Goal: Task Accomplishment & Management: Manage account settings

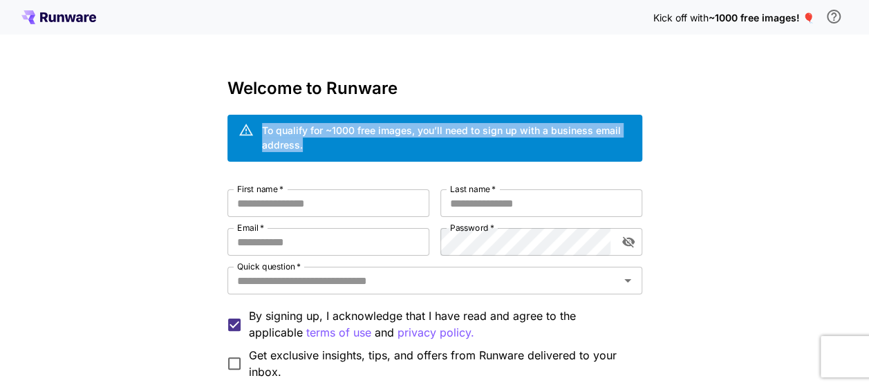
drag, startPoint x: 262, startPoint y: 129, endPoint x: 540, endPoint y: 144, distance: 278.3
click at [540, 144] on div "To qualify for ~1000 free images, you’ll need to sign up with a business email …" at bounding box center [446, 137] width 369 height 29
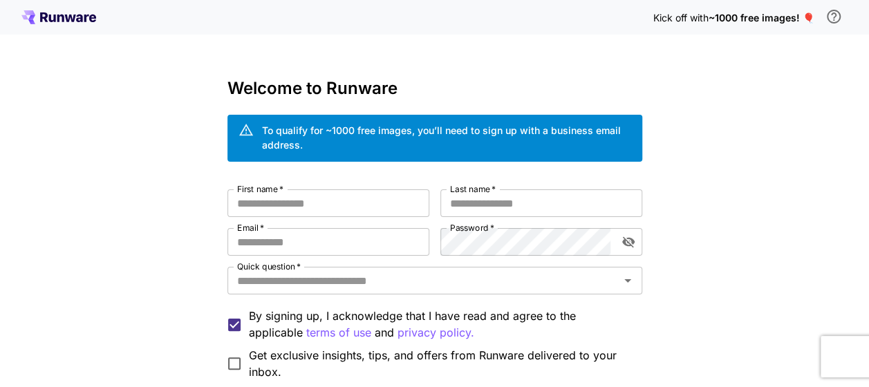
click at [755, 145] on div "Kick off with ~1000 free images! 🎈 Welcome to Runware To qualify for ~1000 free…" at bounding box center [434, 269] width 869 height 539
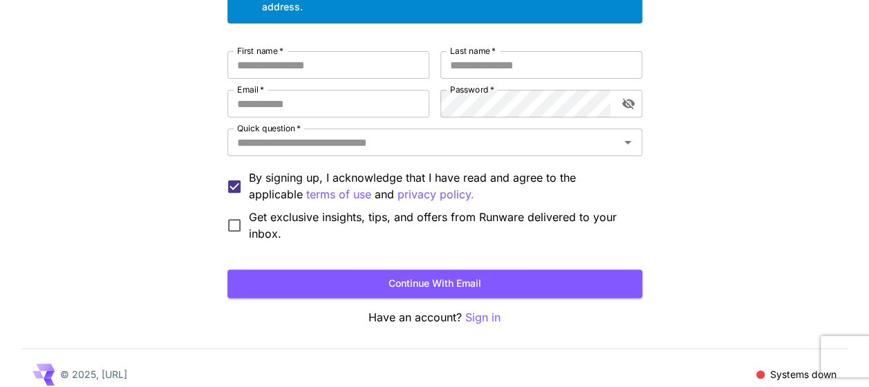
scroll to position [69, 0]
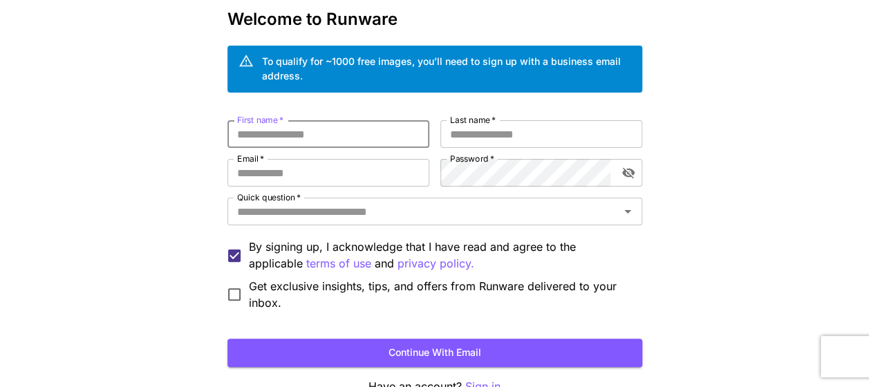
click at [308, 133] on input "First name   *" at bounding box center [328, 134] width 202 height 28
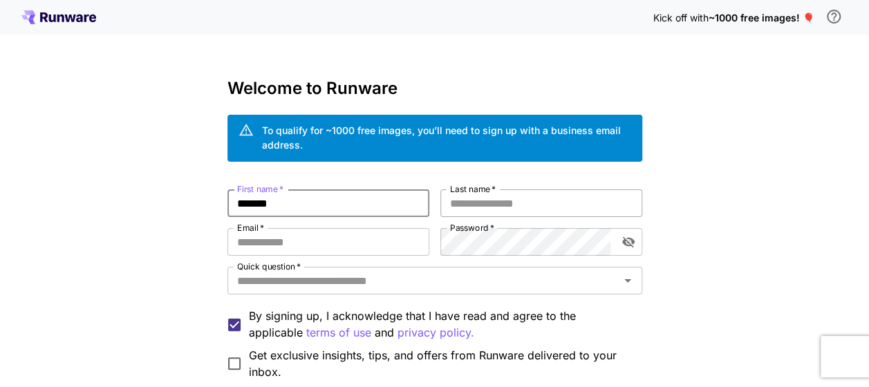
type input "******"
click at [458, 203] on input "Last name   *" at bounding box center [541, 203] width 202 height 28
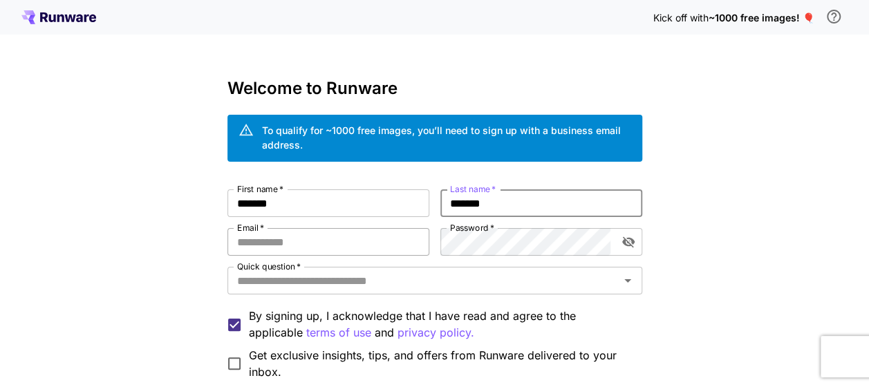
type input "*******"
click at [383, 235] on input "Email   *" at bounding box center [328, 242] width 202 height 28
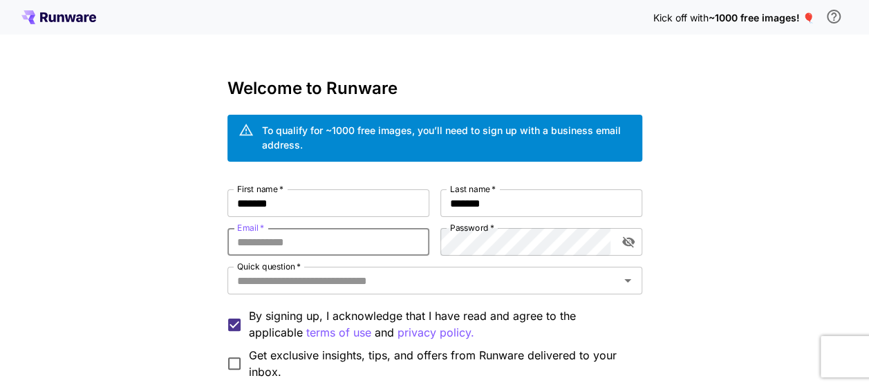
type input "**********"
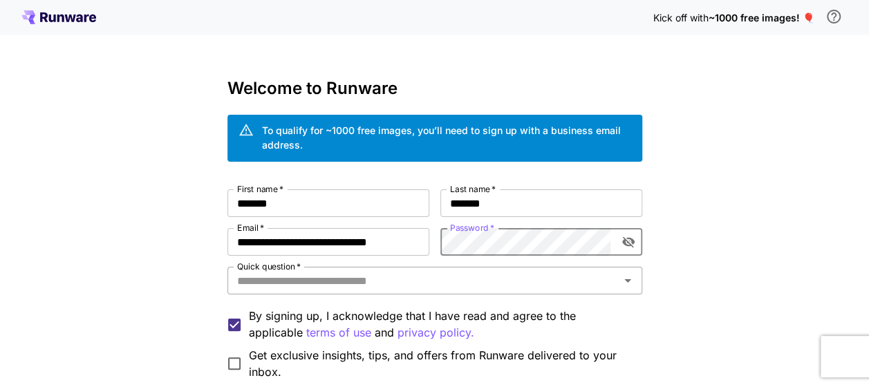
click at [310, 277] on input "Quick question   *" at bounding box center [424, 280] width 384 height 19
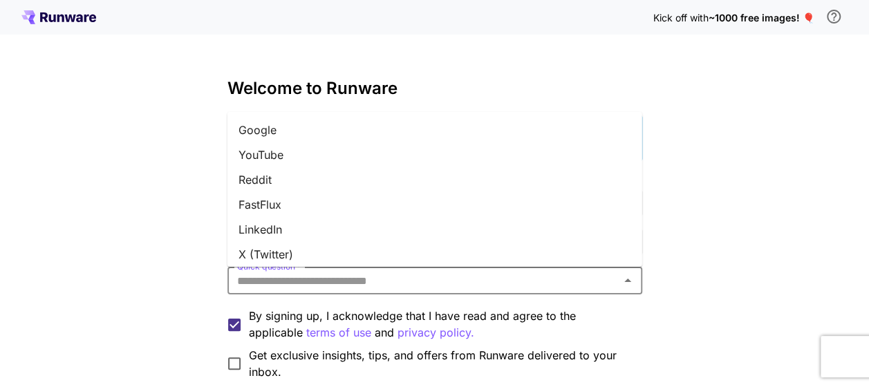
click at [279, 131] on li "Google" at bounding box center [434, 130] width 415 height 25
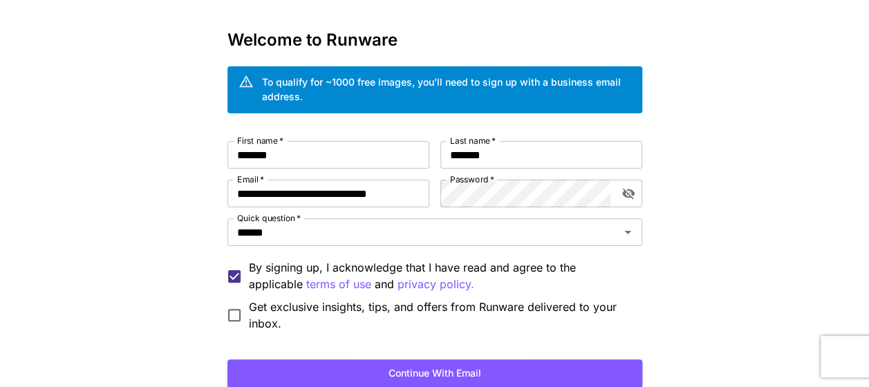
scroll to position [69, 0]
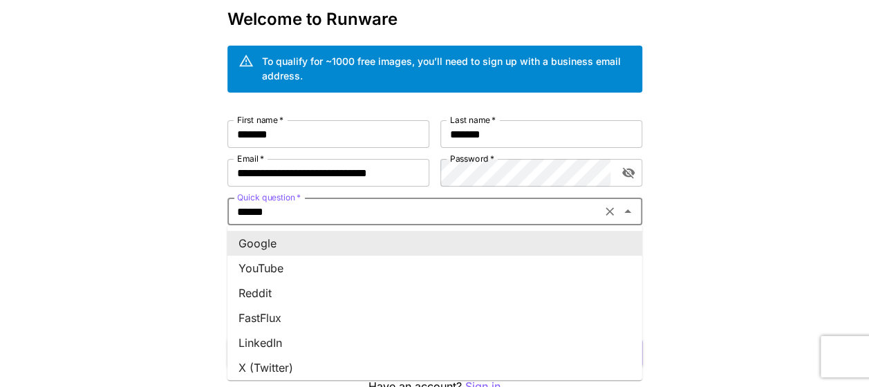
click at [400, 205] on input "******" at bounding box center [415, 211] width 366 height 19
click at [607, 209] on icon "Clear" at bounding box center [610, 211] width 8 height 8
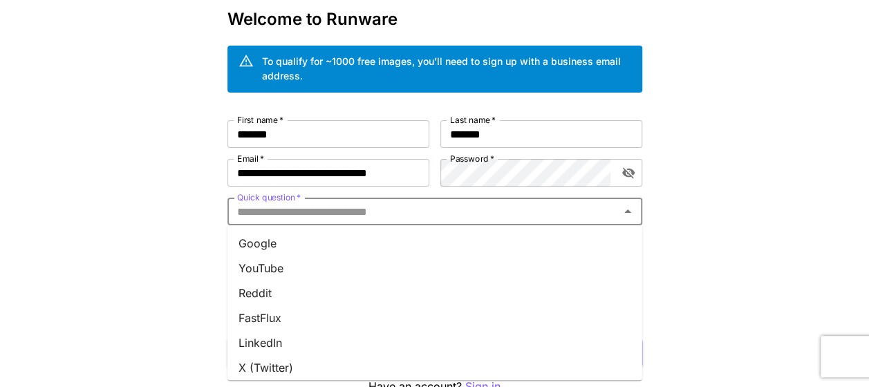
click at [447, 216] on input "Quick question   *" at bounding box center [424, 211] width 384 height 19
click at [312, 243] on li "Google" at bounding box center [434, 243] width 415 height 25
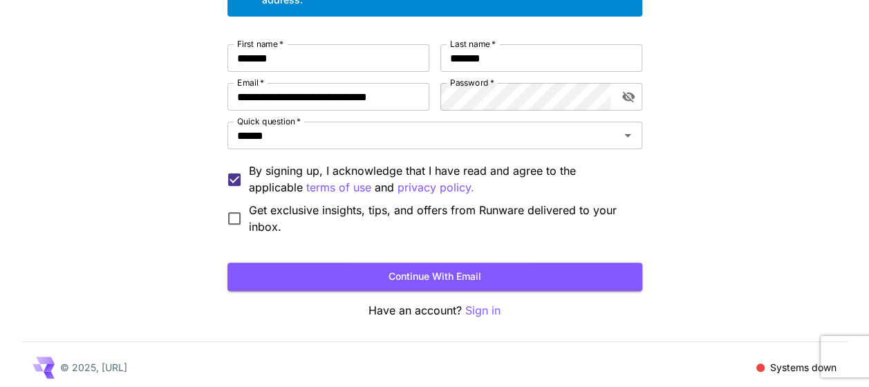
scroll to position [150, 0]
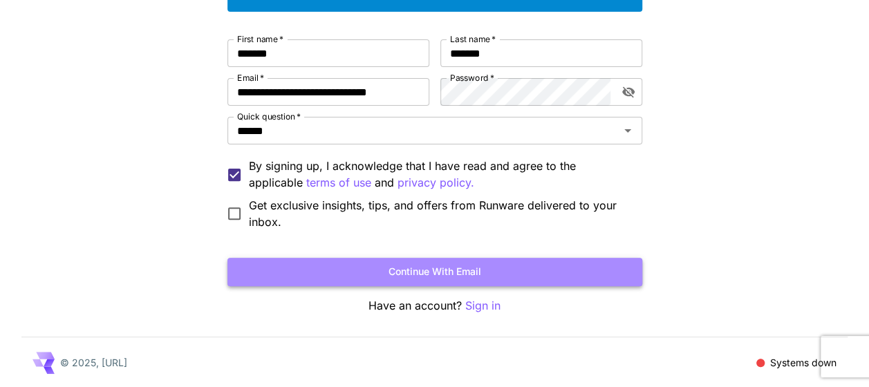
click at [410, 267] on button "Continue with email" at bounding box center [434, 272] width 415 height 28
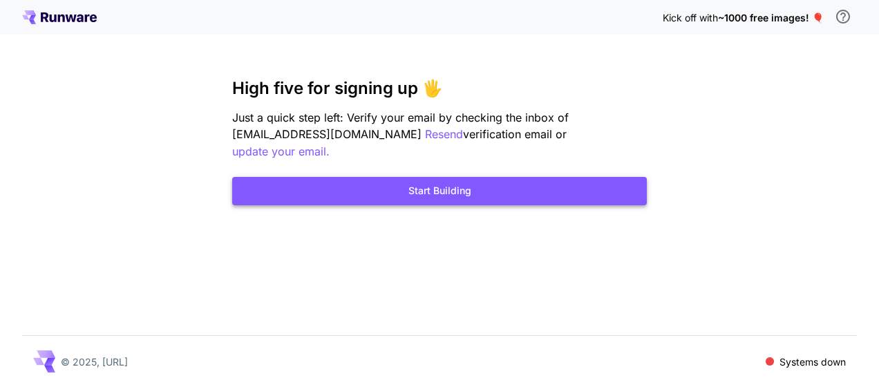
click at [394, 199] on button "Start Building" at bounding box center [439, 191] width 415 height 28
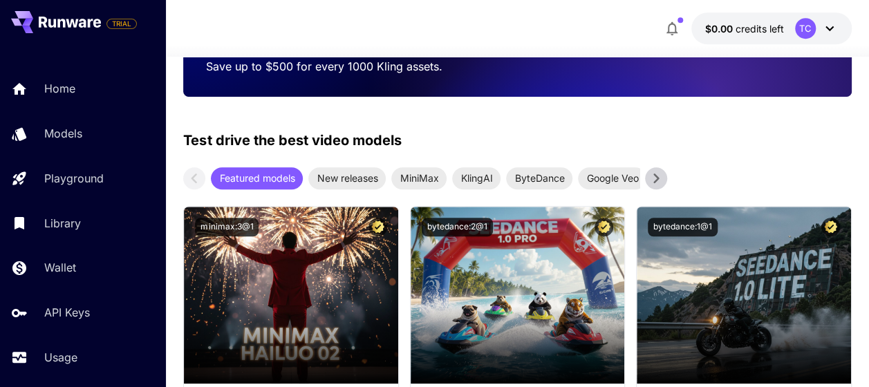
scroll to position [484, 0]
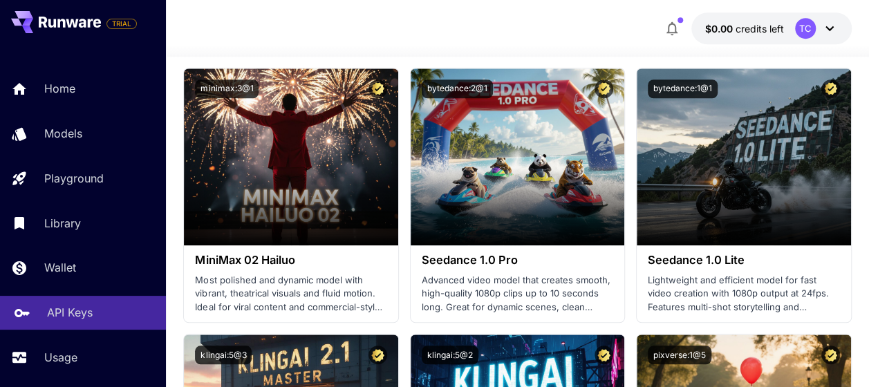
click at [68, 310] on p "API Keys" at bounding box center [70, 312] width 46 height 17
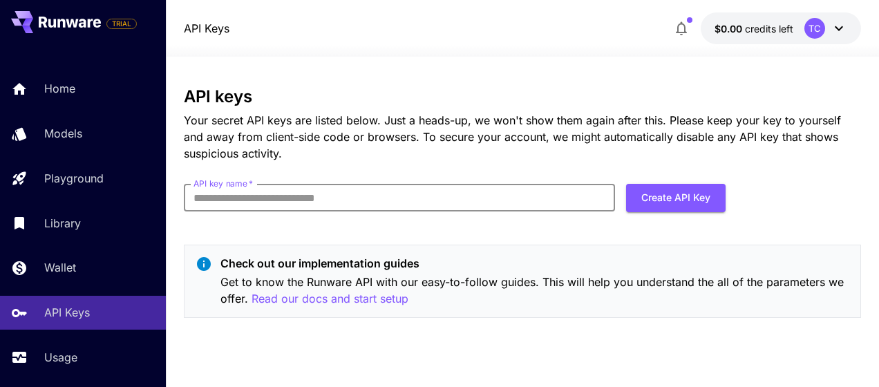
click at [308, 202] on input "API key name   *" at bounding box center [399, 198] width 431 height 28
click at [329, 210] on input "API key name   *" at bounding box center [399, 198] width 431 height 28
click at [416, 236] on div "API keys Your secret API keys are listed below. Just a heads-up, we won't show …" at bounding box center [522, 208] width 677 height 242
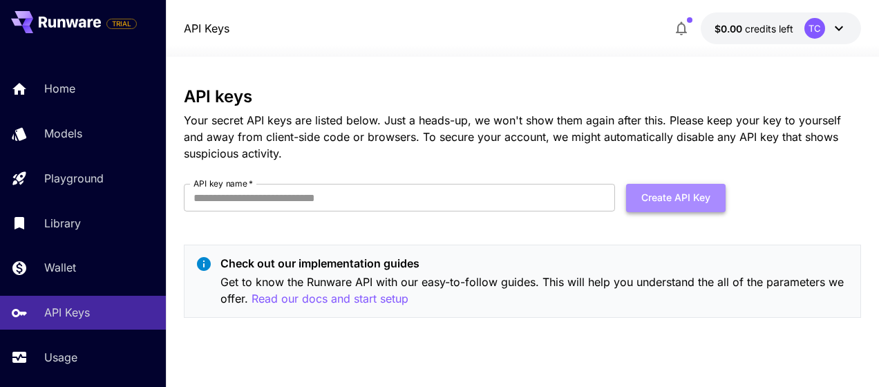
click at [671, 204] on button "Create API Key" at bounding box center [676, 198] width 100 height 28
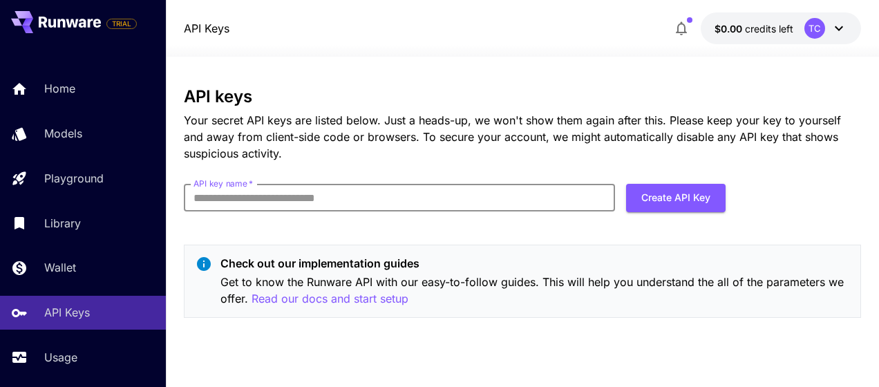
click at [337, 199] on input "API key name   *" at bounding box center [399, 198] width 431 height 28
click at [402, 198] on input "API key name   *" at bounding box center [399, 198] width 431 height 28
type input "*"
click at [402, 198] on input "API key name   *" at bounding box center [399, 198] width 431 height 28
type input "**********"
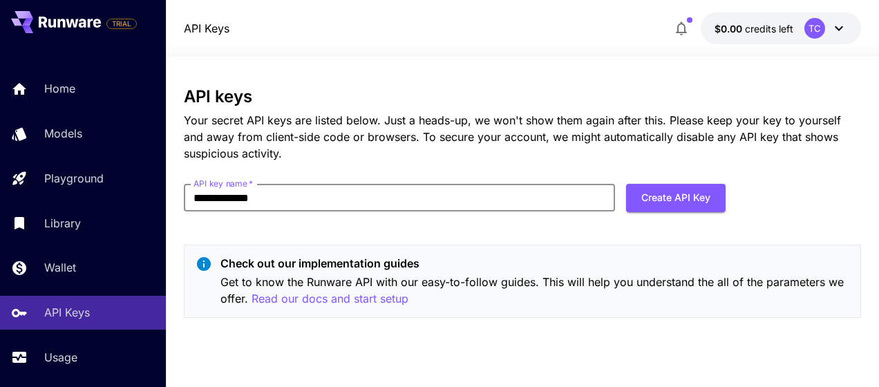
click button "Create API Key" at bounding box center [676, 198] width 100 height 28
click at [698, 191] on button "Create API Key" at bounding box center [676, 198] width 100 height 28
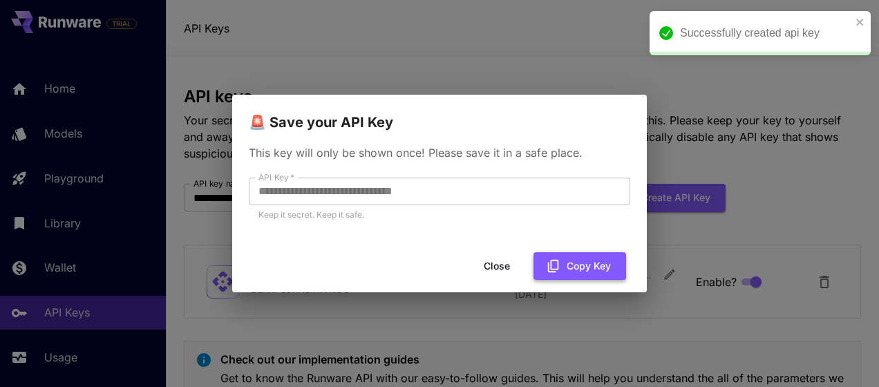
click at [560, 261] on icon "button" at bounding box center [553, 266] width 15 height 15
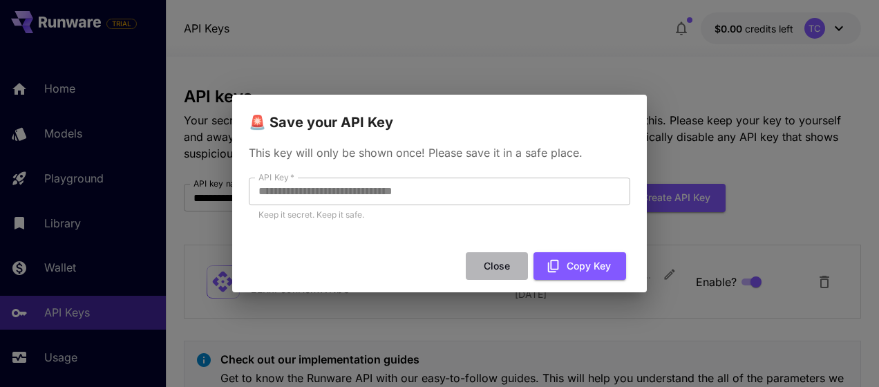
click at [502, 271] on button "Close" at bounding box center [497, 266] width 62 height 28
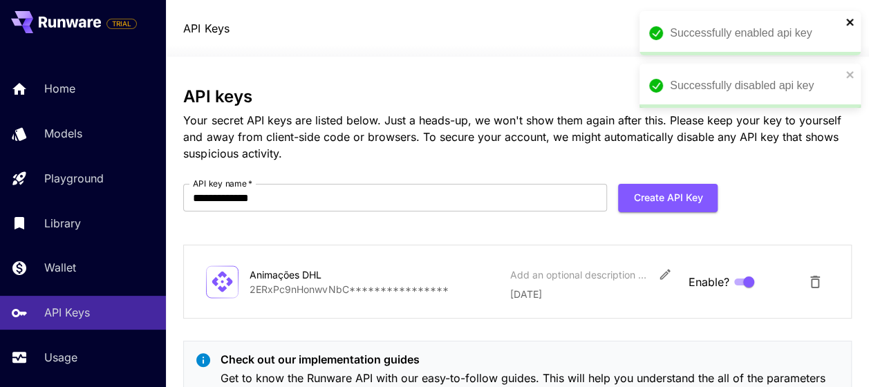
click at [848, 20] on icon "close" at bounding box center [849, 22] width 7 height 7
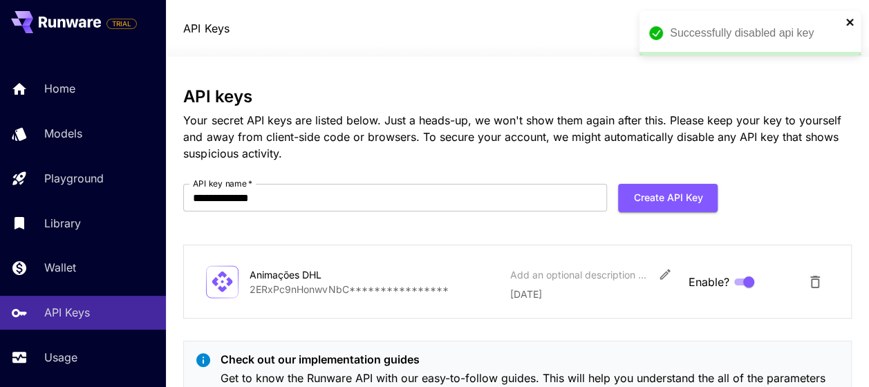
click at [850, 21] on icon "close" at bounding box center [849, 22] width 7 height 7
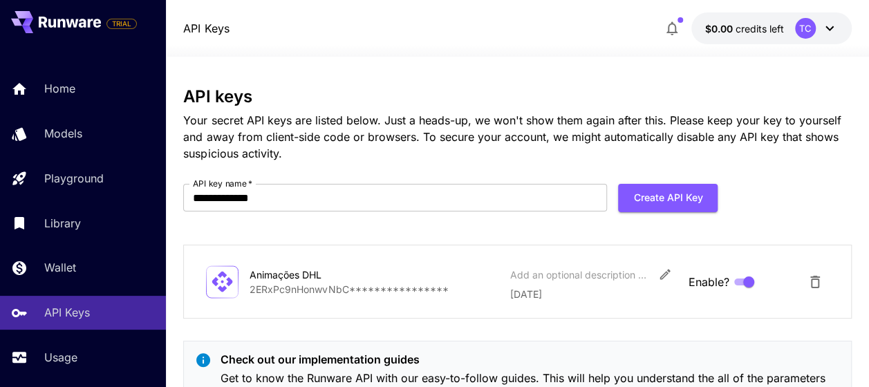
click at [803, 142] on p "Your secret API keys are listed below. Just a heads-up, we won't show them agai…" at bounding box center [517, 137] width 668 height 50
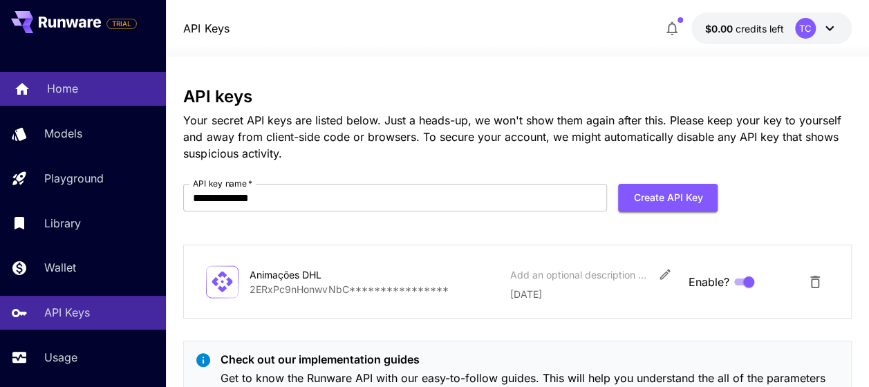
click at [71, 102] on link "Home" at bounding box center [83, 89] width 166 height 34
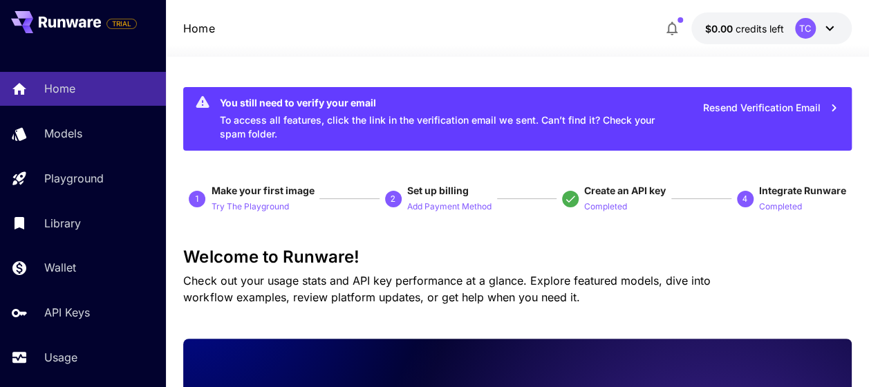
scroll to position [69, 0]
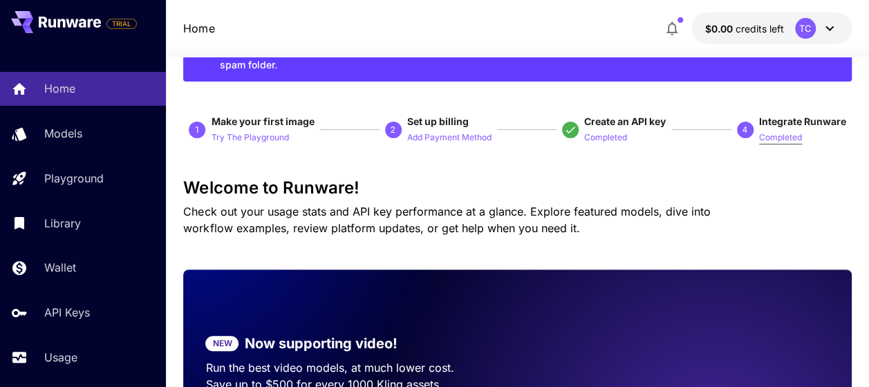
click at [770, 138] on p "Completed" at bounding box center [780, 137] width 43 height 13
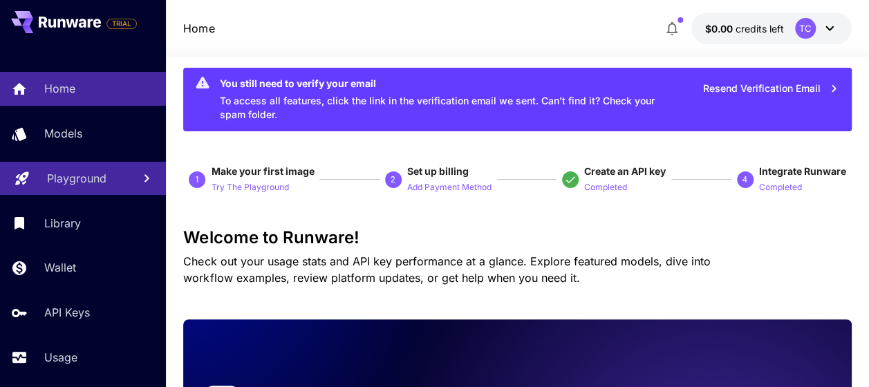
scroll to position [0, 0]
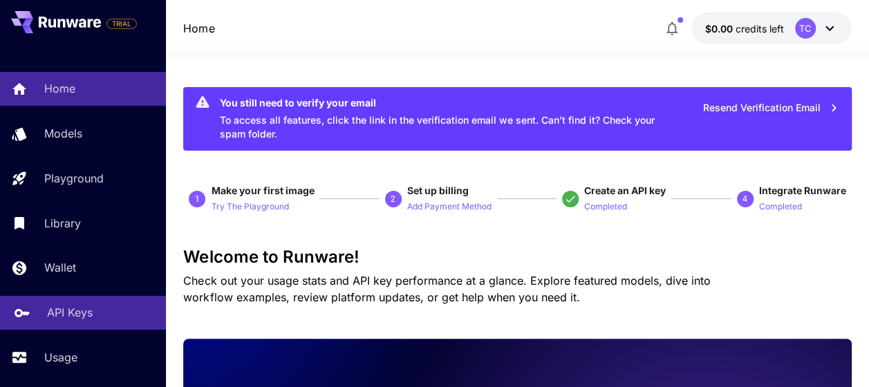
click at [75, 308] on p "API Keys" at bounding box center [70, 312] width 46 height 17
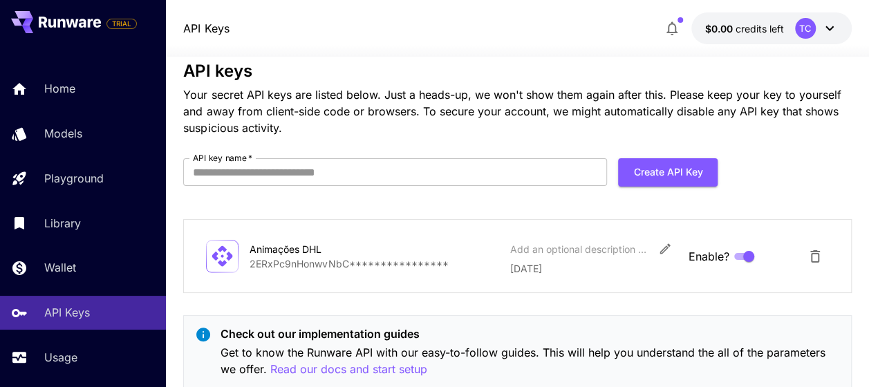
scroll to position [67, 0]
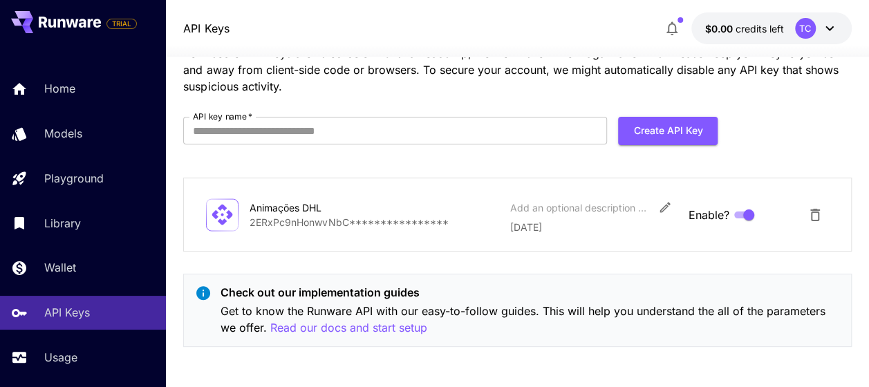
click at [380, 210] on div "Animações DHL" at bounding box center [319, 207] width 138 height 15
click at [271, 223] on p "**********" at bounding box center [374, 222] width 249 height 15
click at [408, 218] on p "**********" at bounding box center [374, 222] width 249 height 15
click at [660, 208] on icon "Edit" at bounding box center [665, 207] width 14 height 14
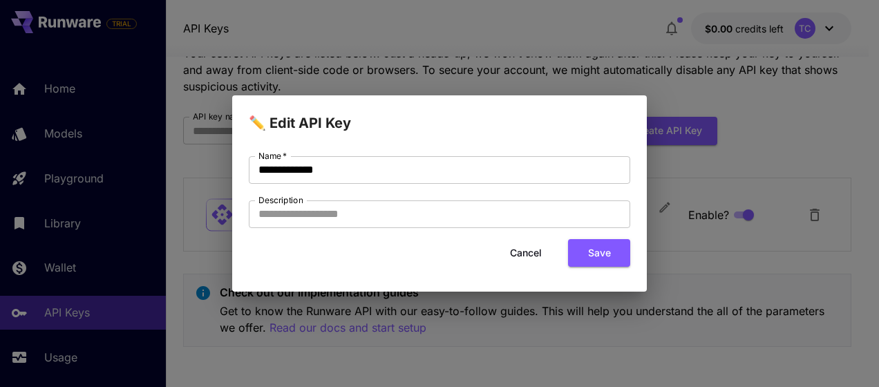
click at [519, 247] on button "Cancel" at bounding box center [526, 253] width 62 height 28
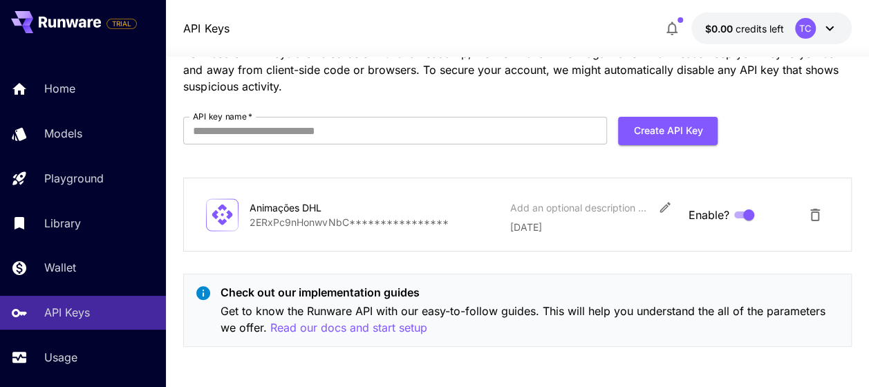
click at [212, 230] on div at bounding box center [222, 214] width 32 height 33
click at [225, 221] on icon at bounding box center [222, 215] width 21 height 21
